Goal: Task Accomplishment & Management: Manage account settings

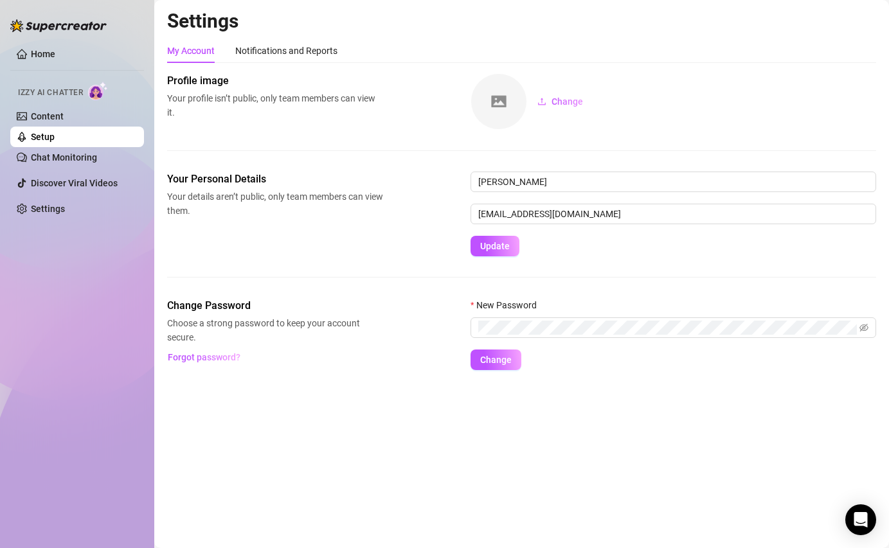
click at [55, 142] on link "Setup" at bounding box center [43, 137] width 24 height 10
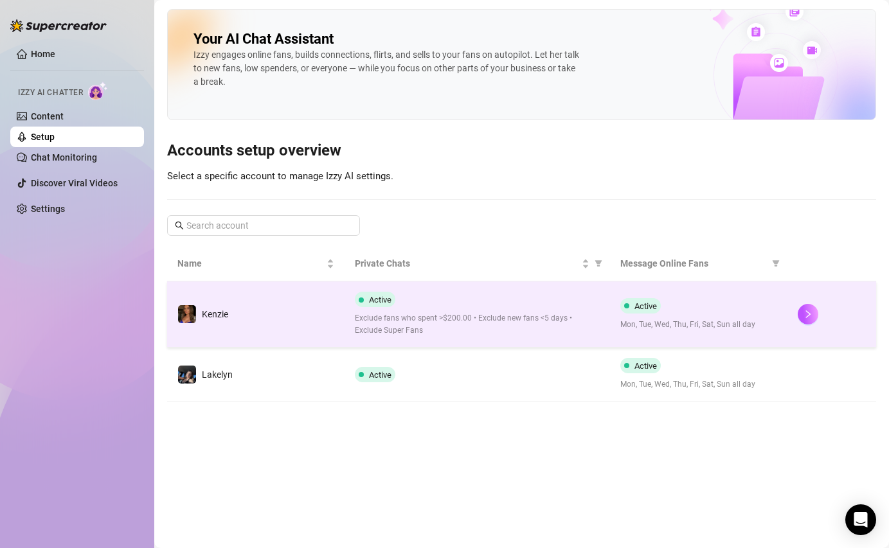
click at [765, 319] on span "Mon, Tue, Wed, Thu, Fri, Sat, Sun all day" at bounding box center [698, 325] width 157 height 12
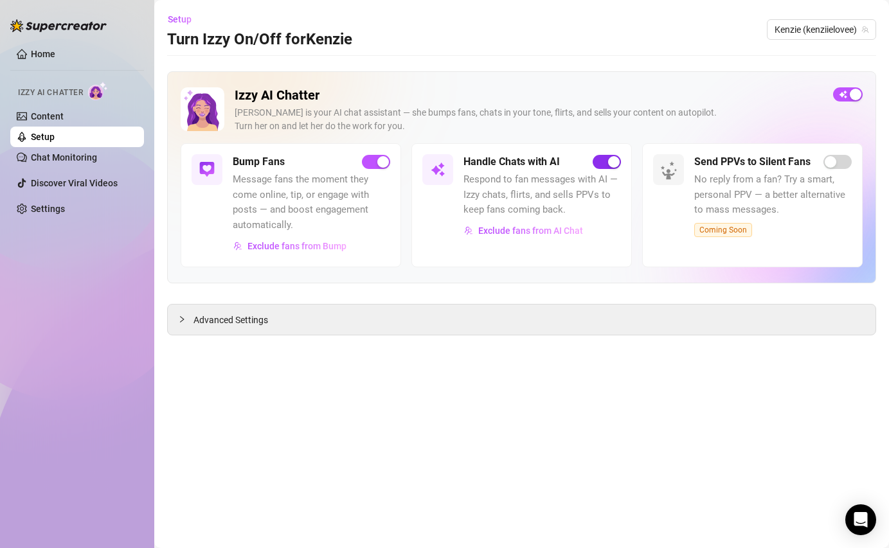
click at [606, 159] on span "button" at bounding box center [606, 162] width 28 height 14
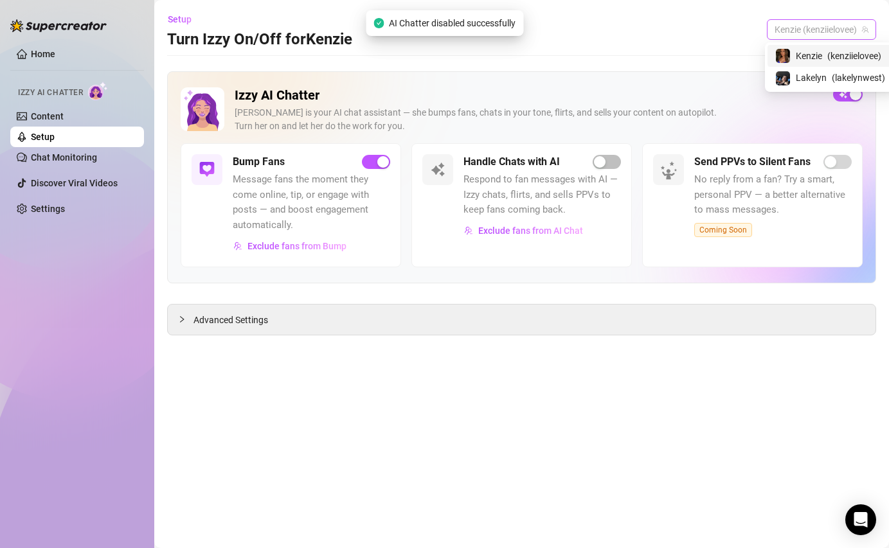
click at [814, 34] on span "Kenzie (kenziielovee)" at bounding box center [821, 29] width 94 height 19
click at [790, 81] on span "Lakelyn" at bounding box center [791, 78] width 31 height 14
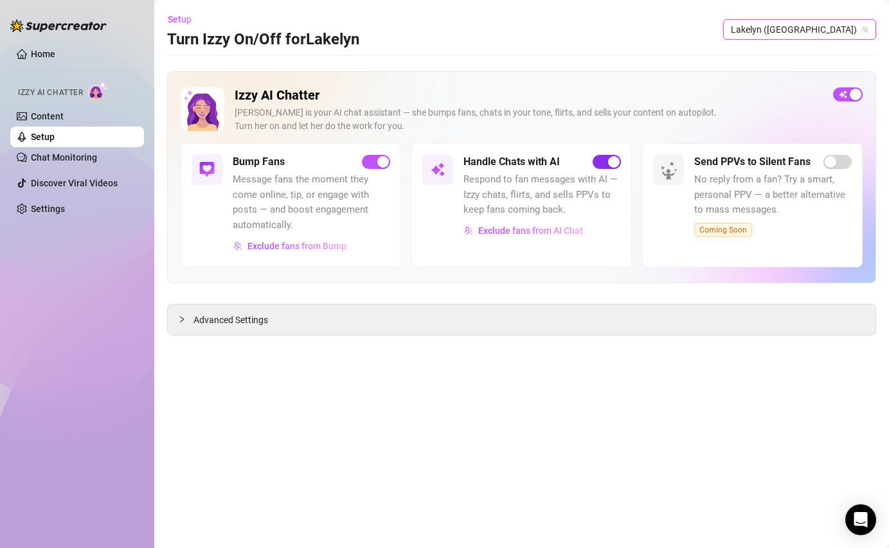
click at [606, 168] on span "button" at bounding box center [606, 162] width 28 height 14
